Goal: Book appointment/travel/reservation

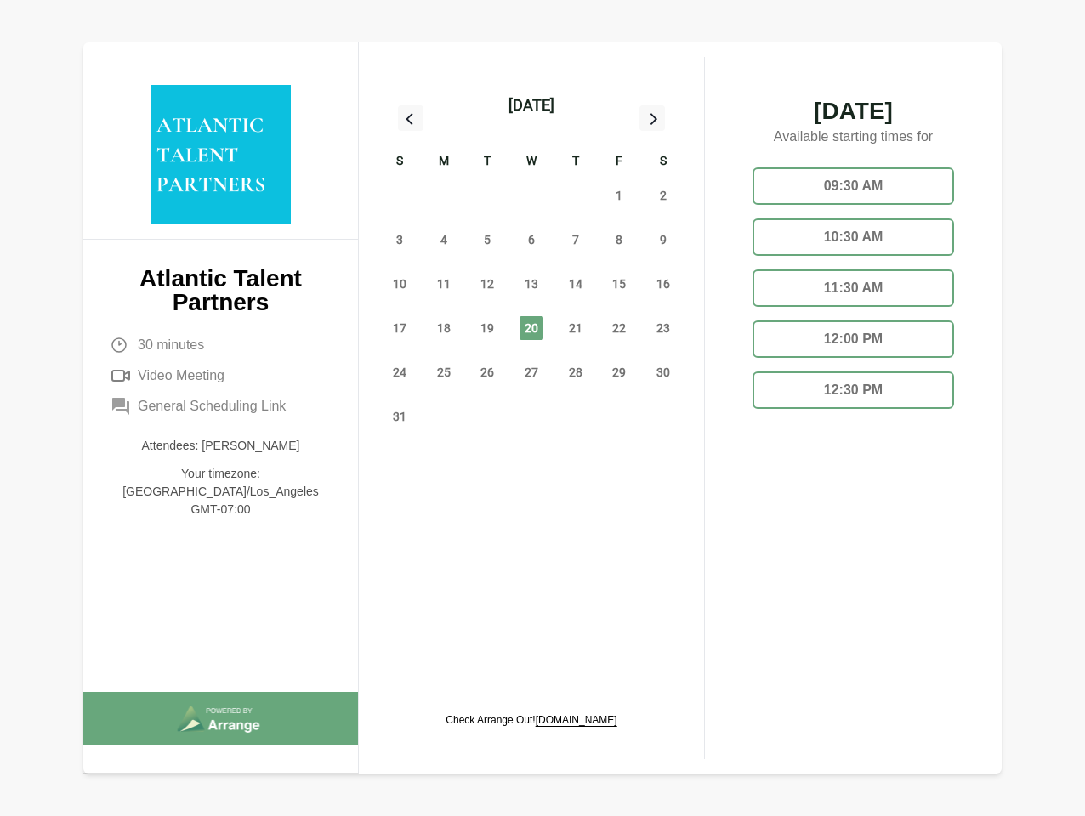
click at [531, 264] on div "13" at bounding box center [531, 284] width 44 height 44
click at [531, 105] on div "[DATE]" at bounding box center [531, 106] width 46 height 24
click at [400, 196] on div "27" at bounding box center [400, 195] width 44 height 44
click at [444, 196] on div "28" at bounding box center [444, 195] width 44 height 44
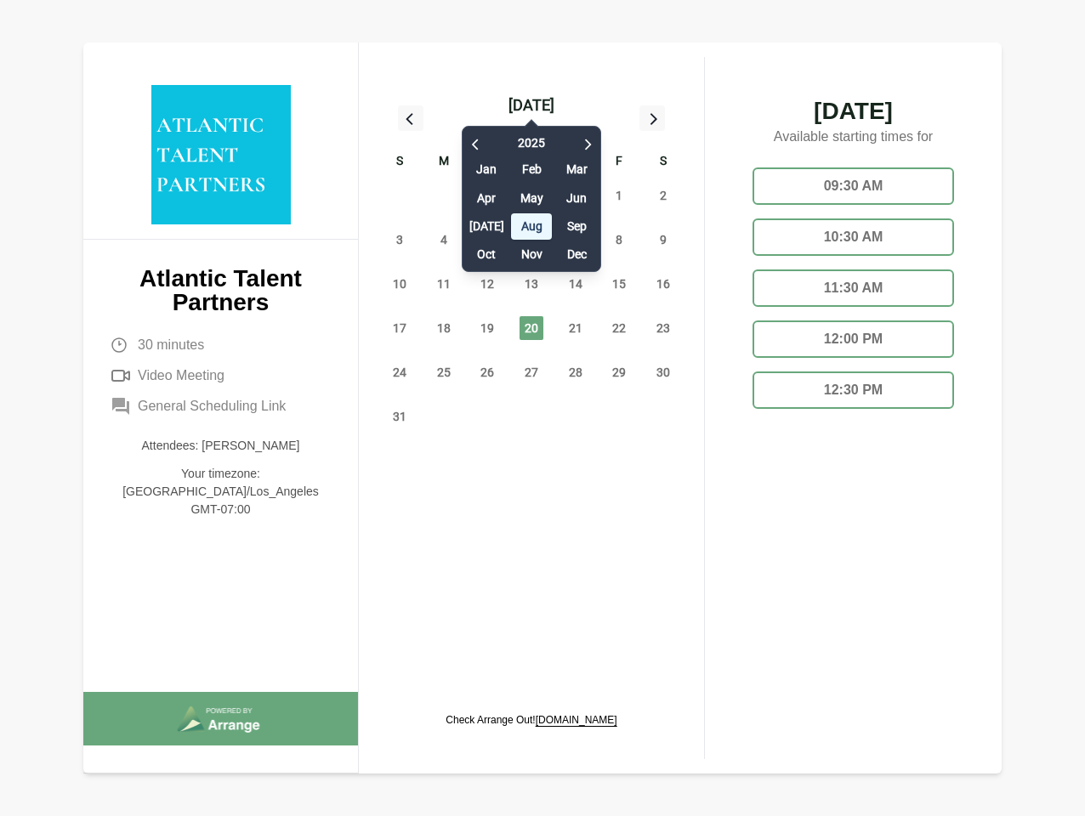
click at [487, 196] on div "[DATE] Feb Mar Apr May Jun [DATE] Aug Sep Oct Nov Dec" at bounding box center [531, 194] width 139 height 155
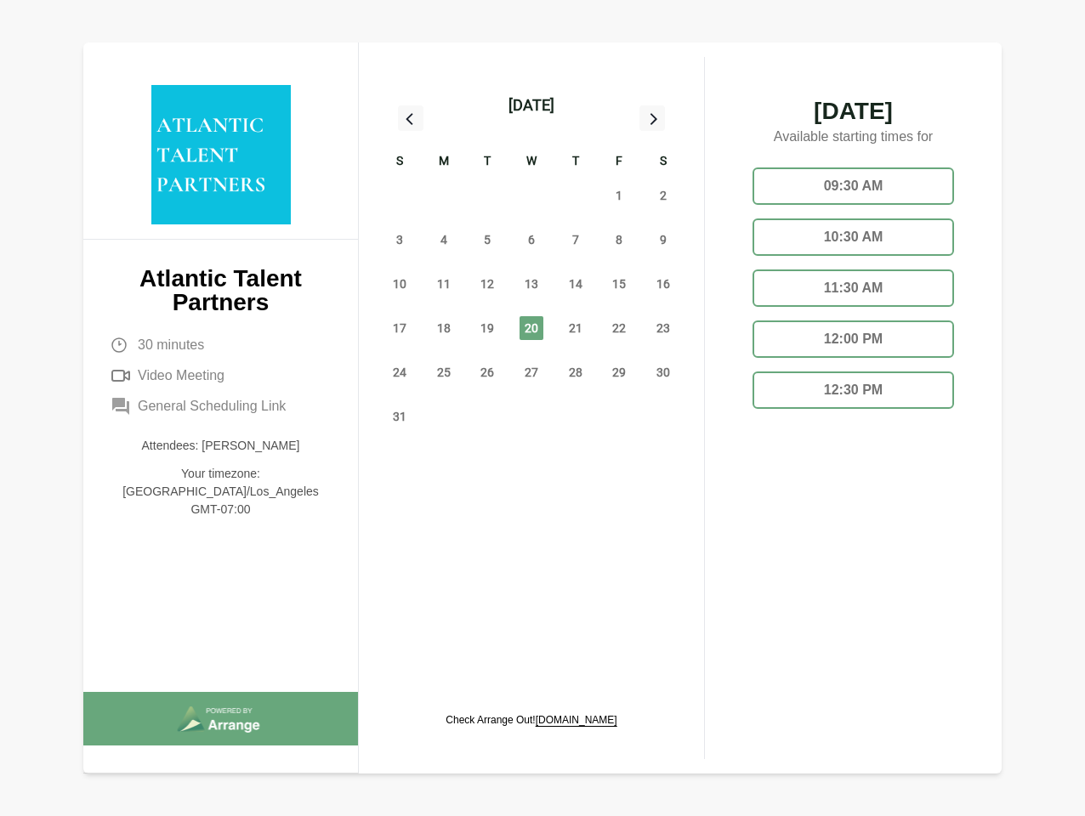
click at [531, 196] on div "30" at bounding box center [531, 195] width 44 height 44
click at [576, 196] on div "31" at bounding box center [576, 195] width 44 height 44
click at [619, 196] on span "1" at bounding box center [619, 196] width 24 height 24
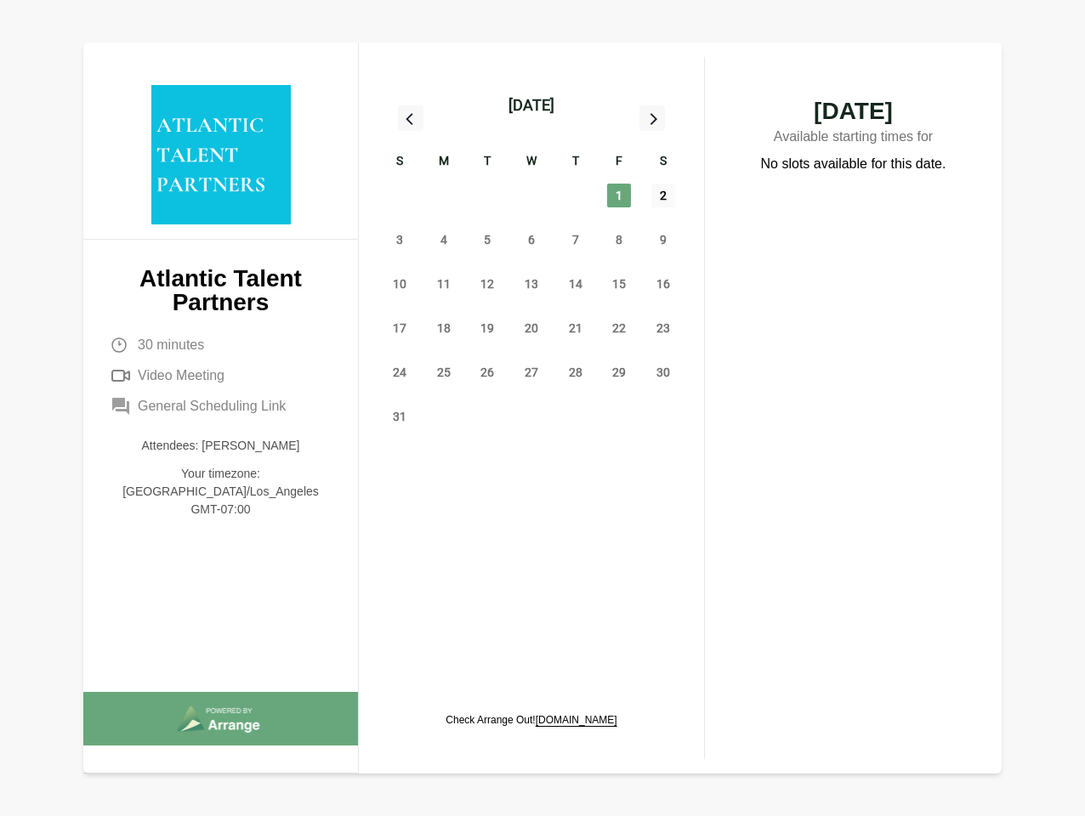
click at [663, 196] on span "2" at bounding box center [663, 196] width 24 height 24
click at [400, 240] on span "3" at bounding box center [400, 240] width 24 height 24
